Goal: Download file/media

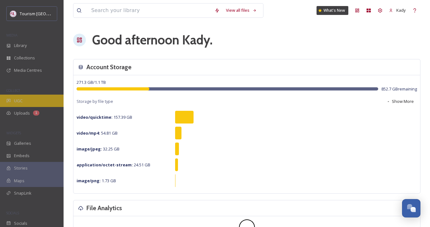
click at [21, 98] on span "UGC" at bounding box center [18, 101] width 9 height 6
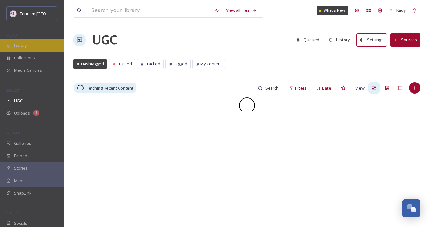
click at [28, 48] on div "Library" at bounding box center [32, 45] width 64 height 12
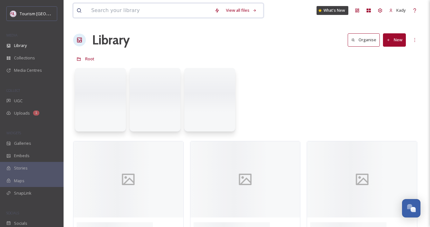
click at [137, 10] on input at bounding box center [149, 10] width 123 height 14
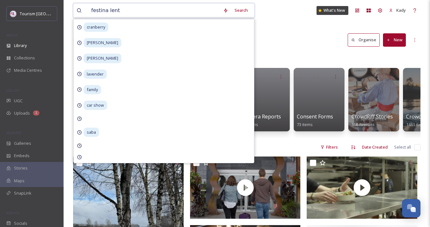
type input "festina lente"
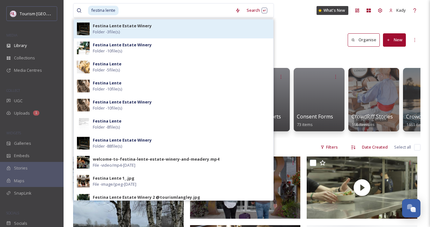
click at [134, 31] on div "Festina Lente Estate Winery Folder - 3 file(s)" at bounding box center [181, 29] width 177 height 12
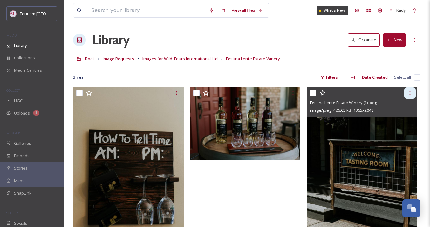
click at [410, 93] on icon at bounding box center [409, 93] width 5 height 5
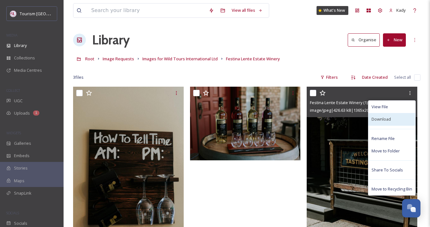
click at [378, 116] on div "Download" at bounding box center [391, 119] width 47 height 12
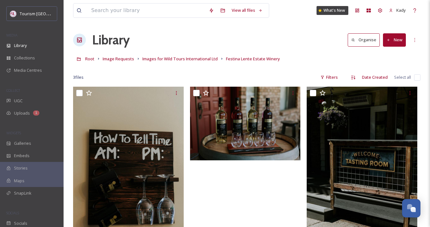
click at [149, 1] on div "View all files What's New Kady" at bounding box center [246, 10] width 347 height 21
click at [141, 9] on input at bounding box center [147, 10] width 118 height 14
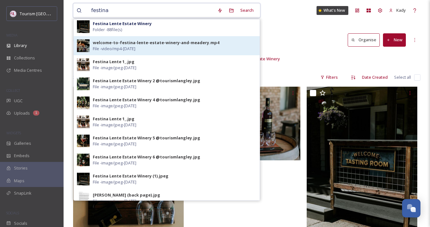
scroll to position [117, 0]
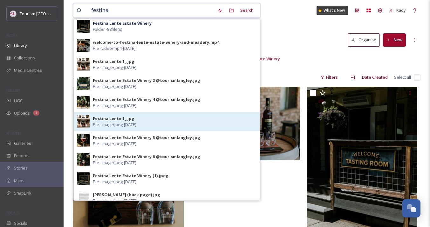
type input "festina"
click at [152, 122] on div "Festina Lente 1_.jpg File - image/jpeg - [DATE]" at bounding box center [175, 122] width 164 height 12
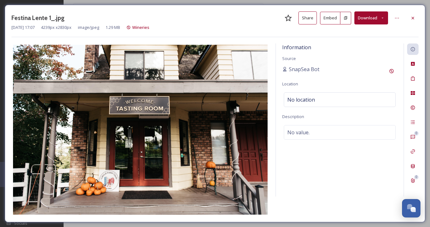
click at [368, 18] on button "Download" at bounding box center [371, 17] width 34 height 13
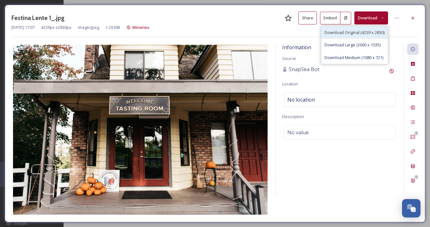
click at [348, 31] on span "Download Original (4239 x 2830)" at bounding box center [354, 33] width 60 height 6
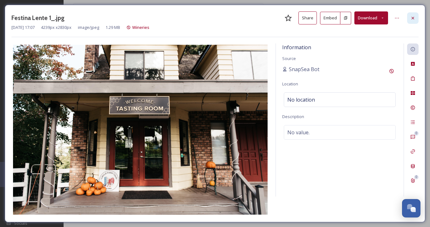
click at [413, 16] on icon at bounding box center [412, 18] width 5 height 5
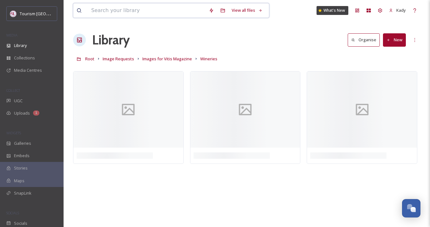
click at [167, 13] on input at bounding box center [147, 10] width 118 height 14
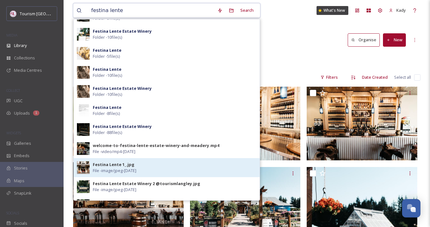
scroll to position [17, 0]
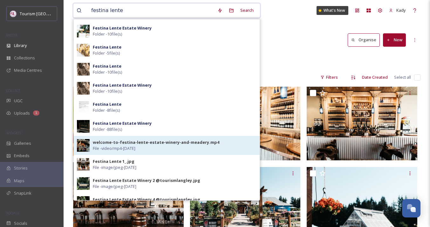
type input "festina lente"
click at [157, 145] on div "welcome-to-festina-lente-estate-winery-and-meadery.mp4" at bounding box center [156, 142] width 126 height 6
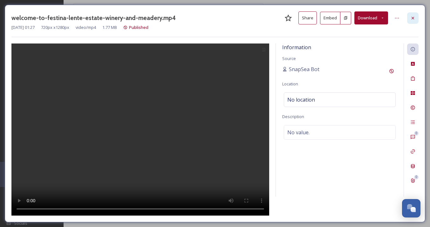
click at [412, 16] on icon at bounding box center [412, 18] width 5 height 5
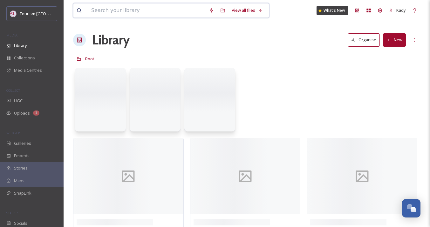
click at [173, 10] on input at bounding box center [147, 10] width 118 height 14
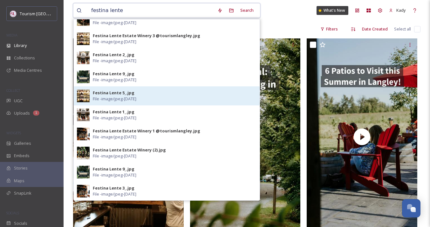
scroll to position [58, 0]
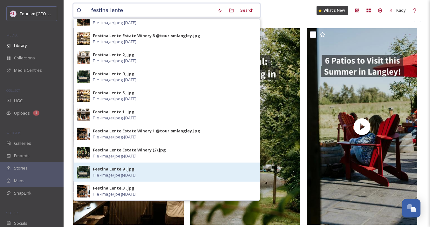
type input "festina lente"
click at [107, 175] on span "File - image/jpeg - [DATE]" at bounding box center [115, 175] width 44 height 6
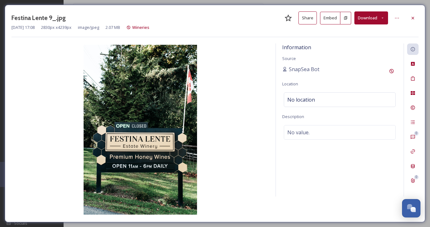
click at [383, 18] on icon at bounding box center [382, 18] width 4 height 4
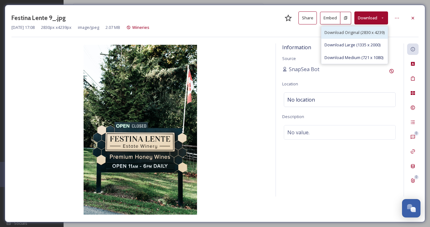
click at [355, 31] on span "Download Original (2830 x 4239)" at bounding box center [354, 33] width 60 height 6
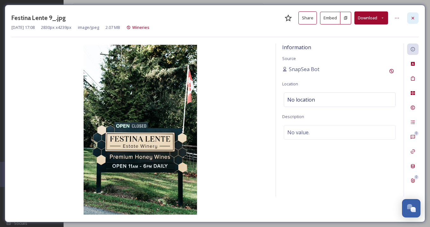
click at [409, 20] on div at bounding box center [412, 17] width 11 height 11
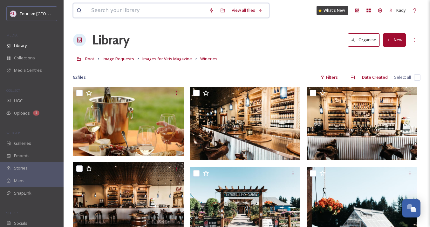
click at [163, 9] on input at bounding box center [147, 10] width 118 height 14
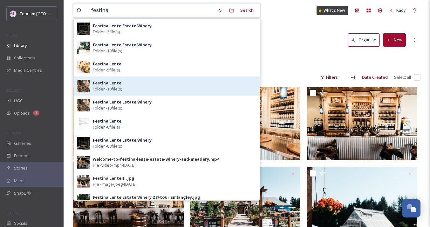
type input "festina"
click at [81, 83] on img at bounding box center [83, 86] width 13 height 13
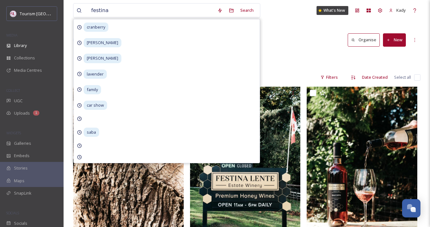
click at [296, 64] on div "Root CFT 2018 Festina Lente" at bounding box center [246, 59] width 347 height 12
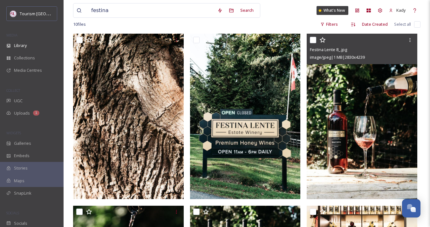
scroll to position [53, 0]
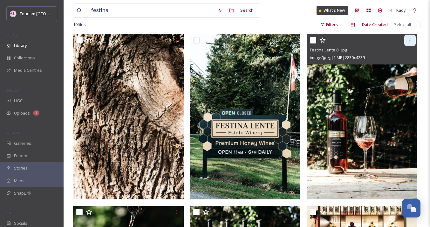
click at [410, 41] on icon at bounding box center [409, 40] width 5 height 5
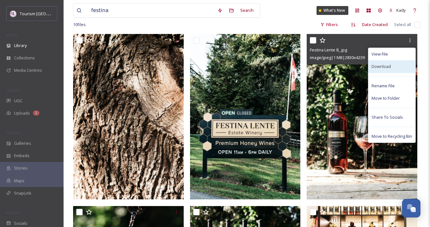
click at [376, 66] on span "Download" at bounding box center [380, 67] width 19 height 6
